Goal: Task Accomplishment & Management: Manage account settings

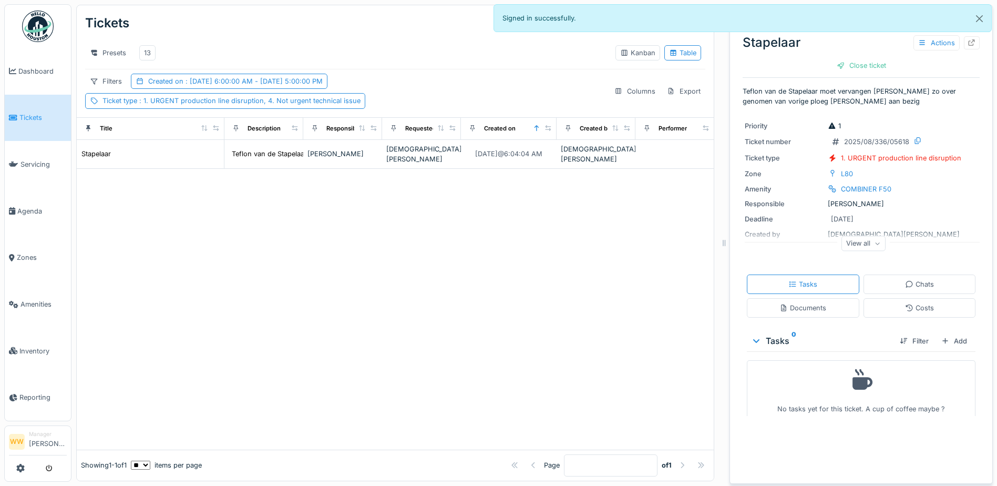
scroll to position [8, 0]
click at [146, 48] on div "13" at bounding box center [147, 53] width 7 height 10
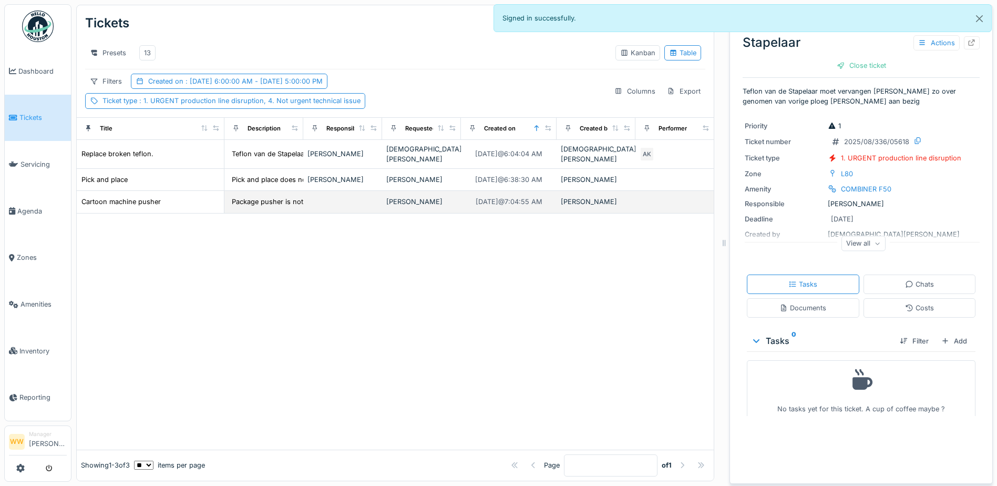
click at [325, 201] on td at bounding box center [342, 202] width 79 height 22
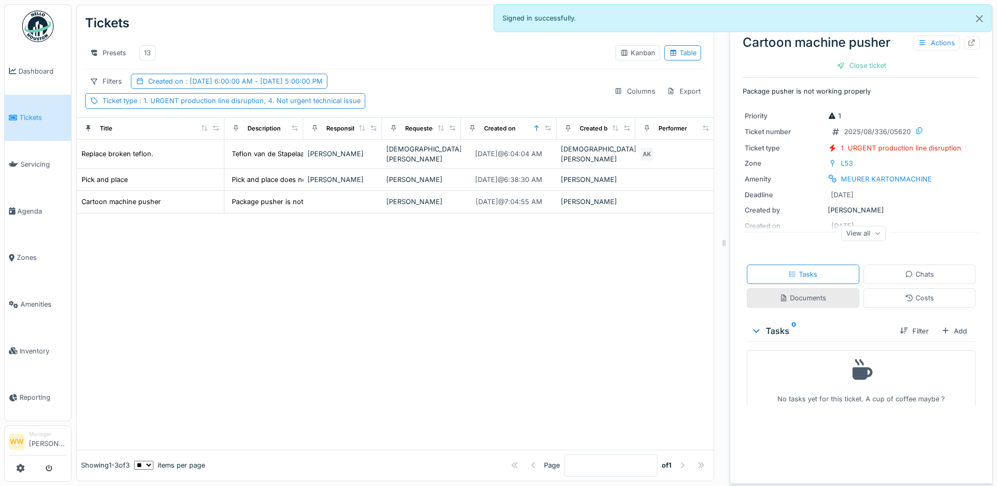
click at [802, 296] on div "Documents" at bounding box center [803, 298] width 47 height 10
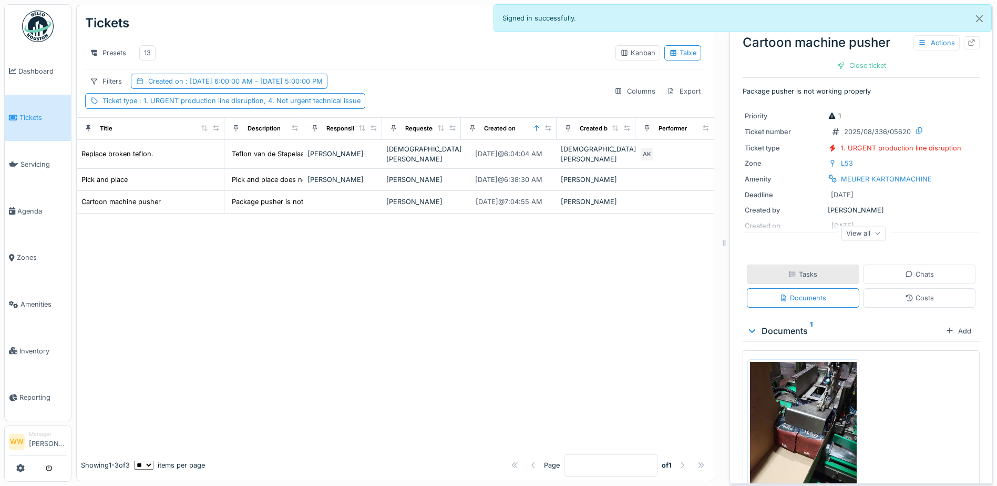
click at [806, 269] on div "Tasks" at bounding box center [803, 274] width 29 height 10
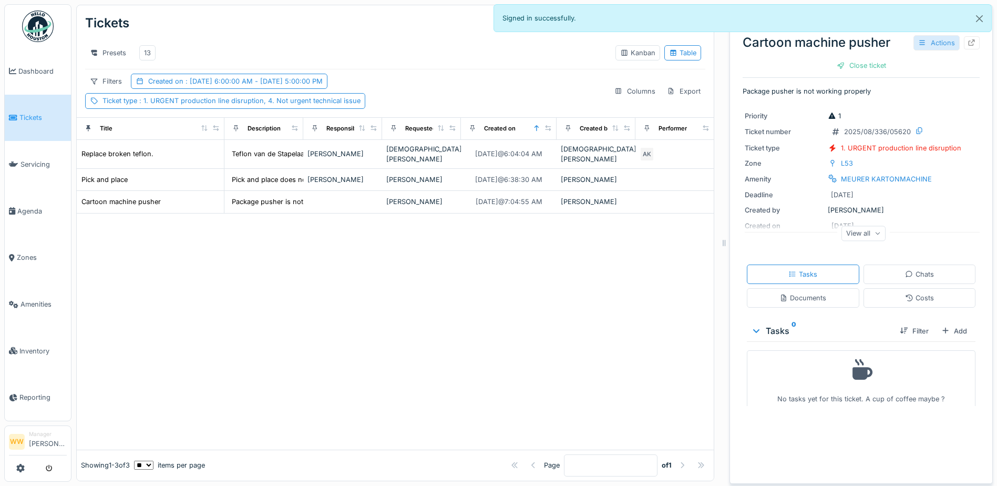
click at [930, 37] on div "Actions" at bounding box center [937, 42] width 46 height 15
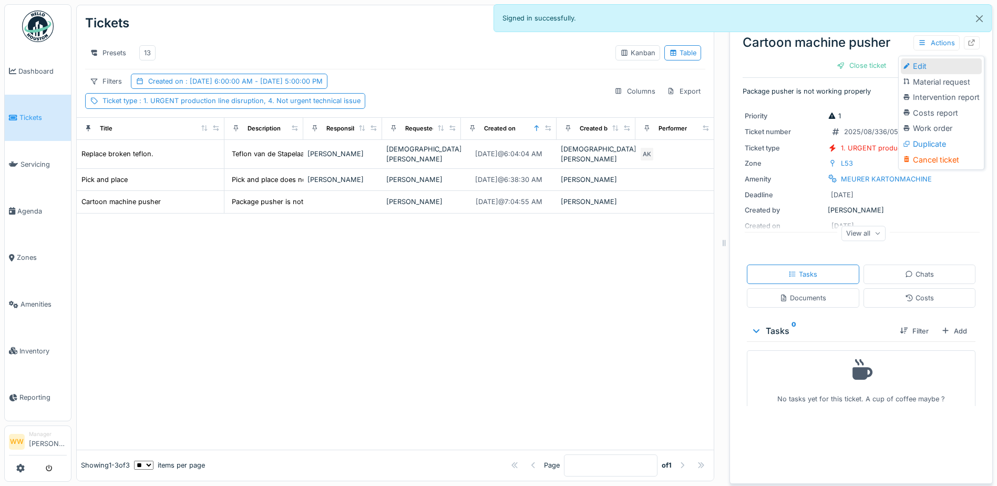
click at [933, 60] on div "Edit" at bounding box center [941, 66] width 81 height 16
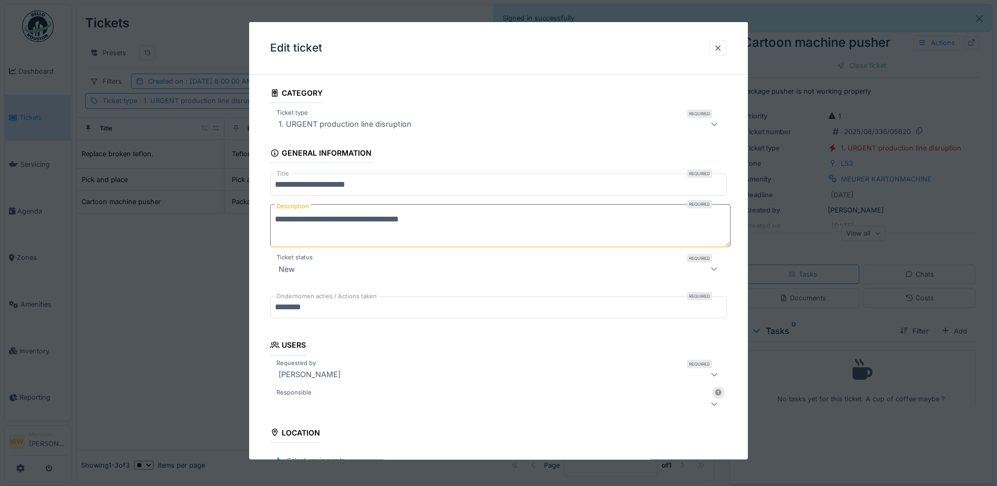
click at [351, 407] on div at bounding box center [471, 403] width 395 height 13
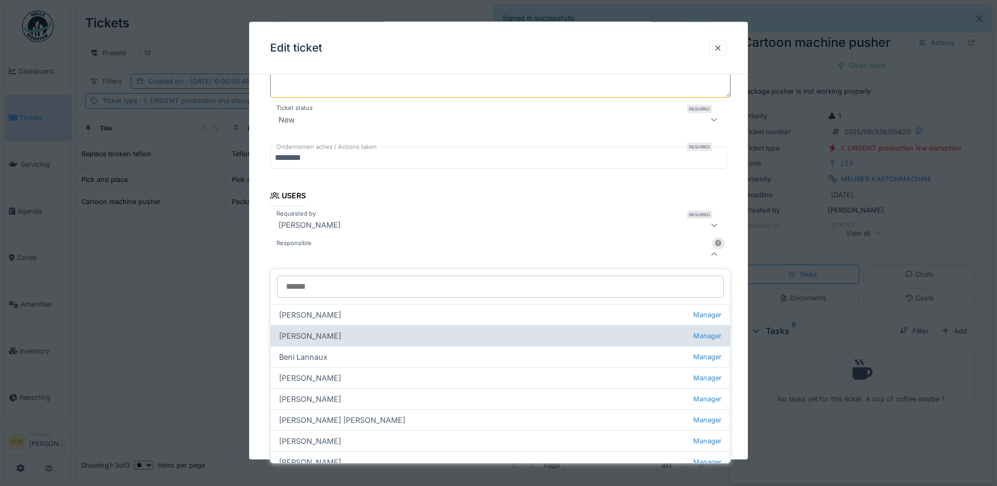
scroll to position [163, 0]
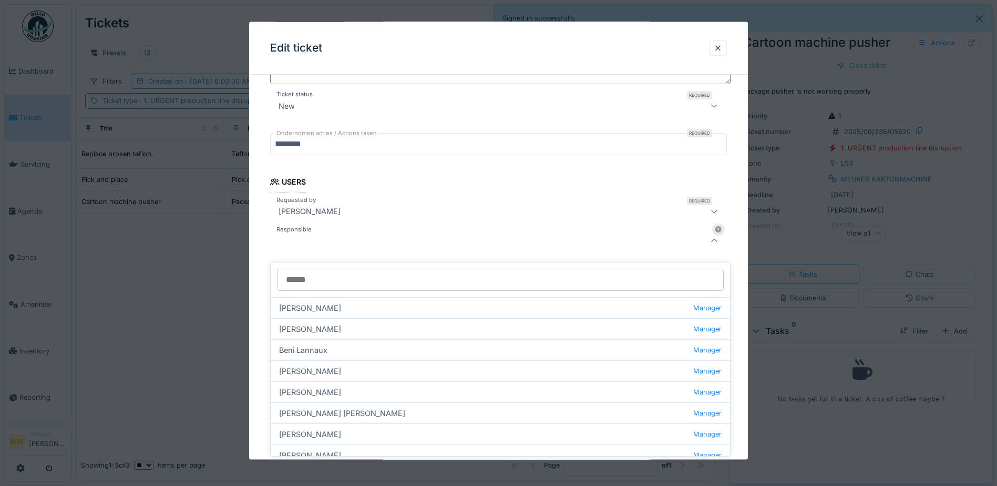
click at [349, 269] on input "Responsible" at bounding box center [500, 280] width 447 height 22
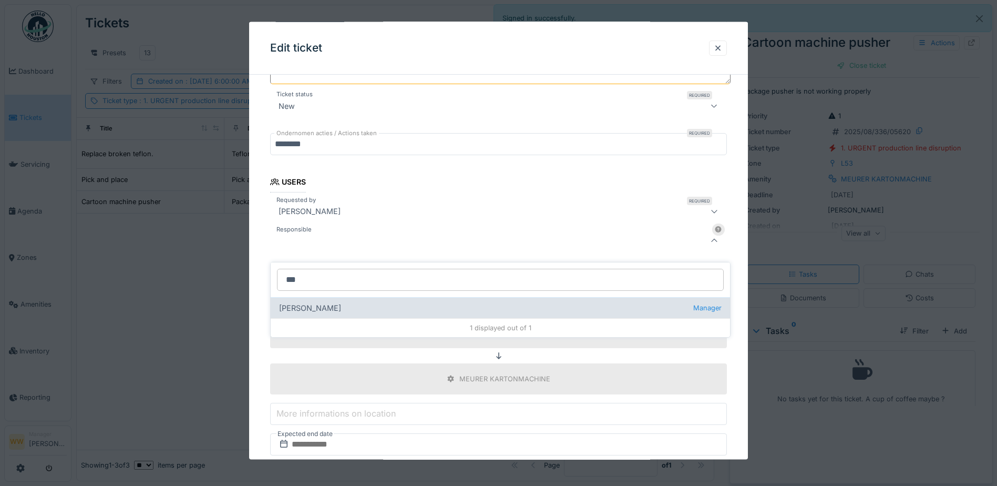
type input "***"
click at [337, 302] on div "[PERSON_NAME] wit Manager" at bounding box center [501, 307] width 460 height 21
type input "****"
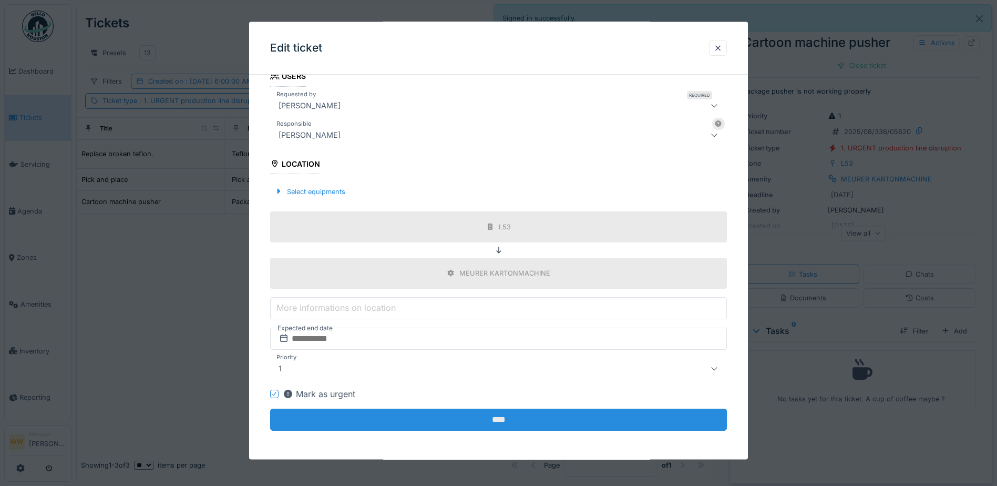
scroll to position [269, 0]
click at [405, 421] on input "****" at bounding box center [498, 419] width 457 height 22
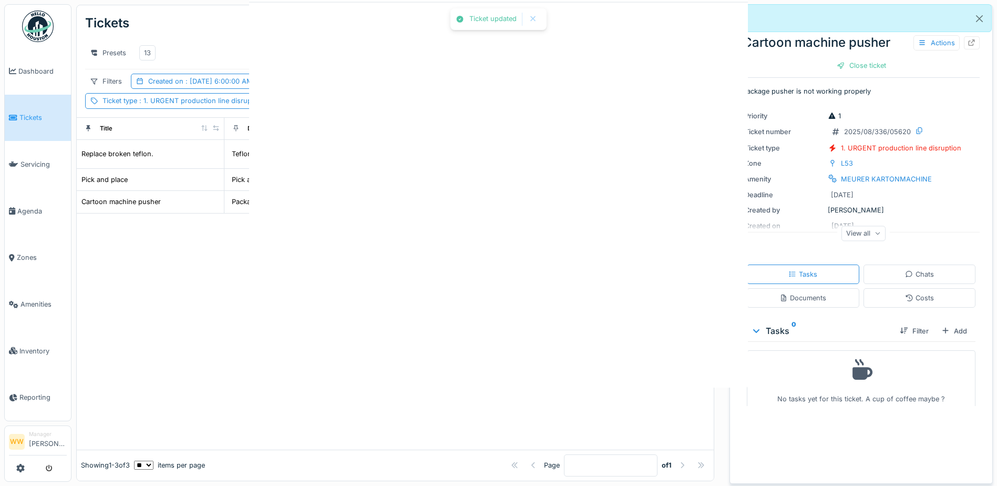
scroll to position [0, 0]
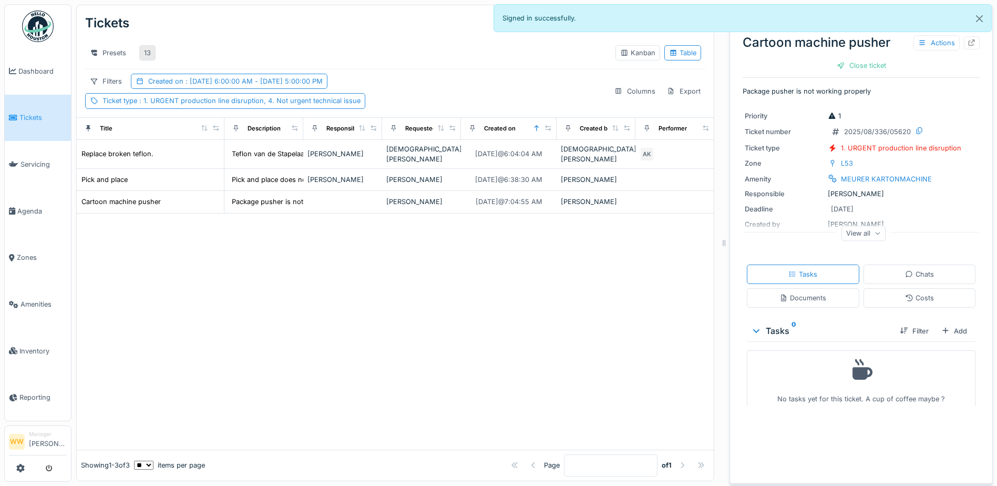
click at [148, 48] on div "13" at bounding box center [147, 53] width 7 height 10
